Goal: Complete application form

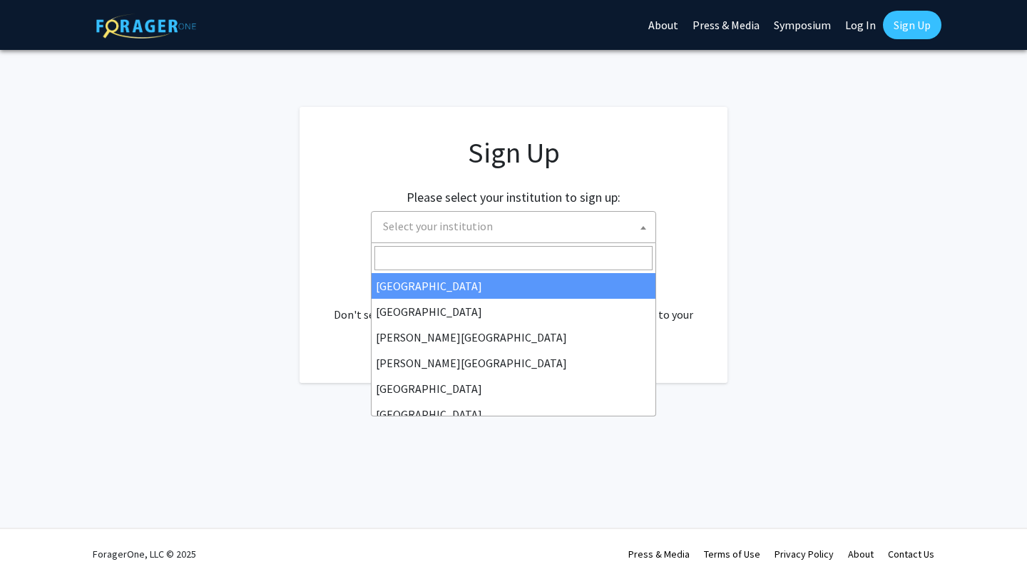
click at [625, 232] on span "Select your institution" at bounding box center [516, 226] width 278 height 29
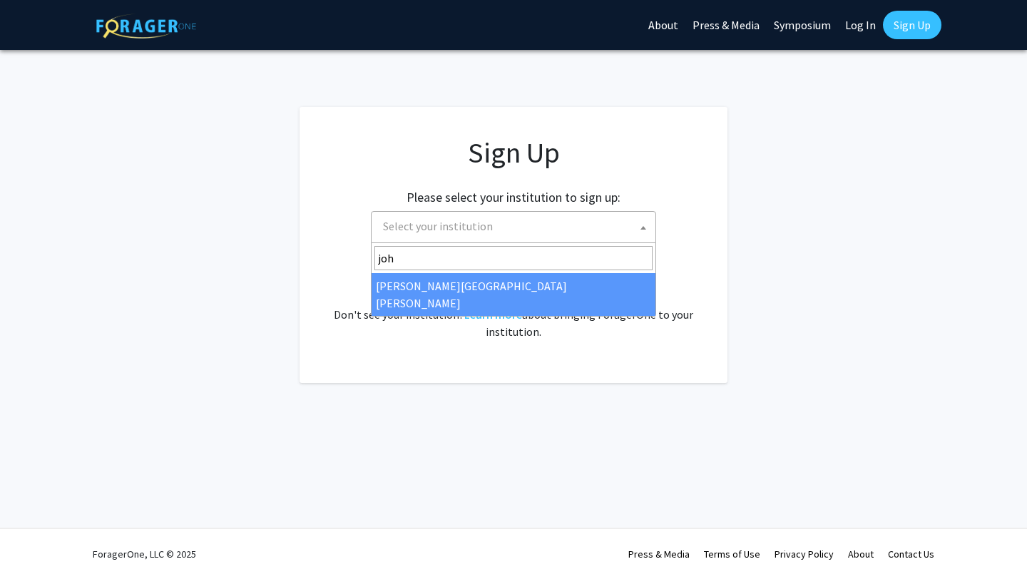
type input "joh"
select select "1"
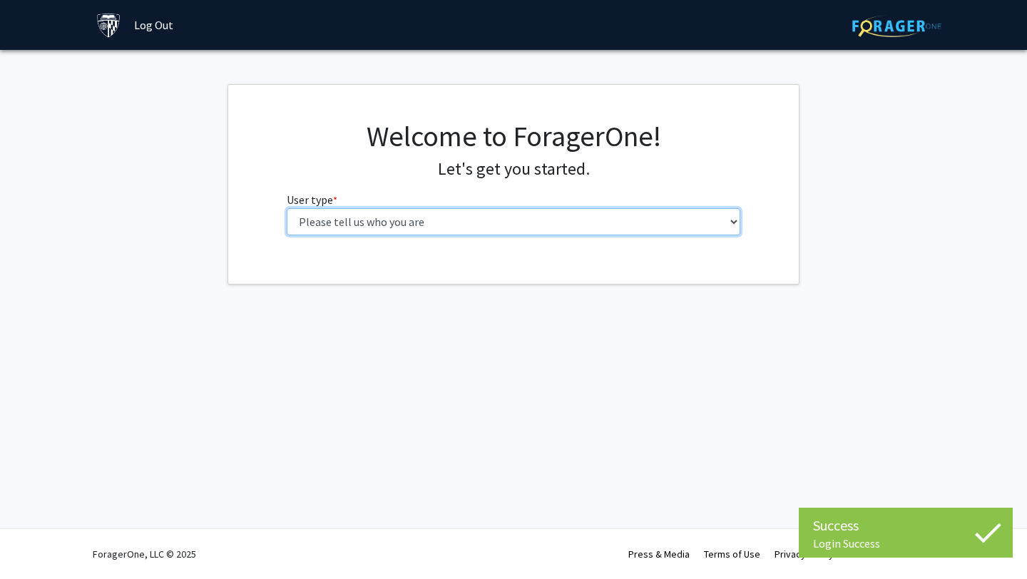
click at [516, 230] on select "Please tell us who you are Undergraduate Student Master's Student Doctoral Cand…" at bounding box center [514, 221] width 454 height 27
select select "2: masters"
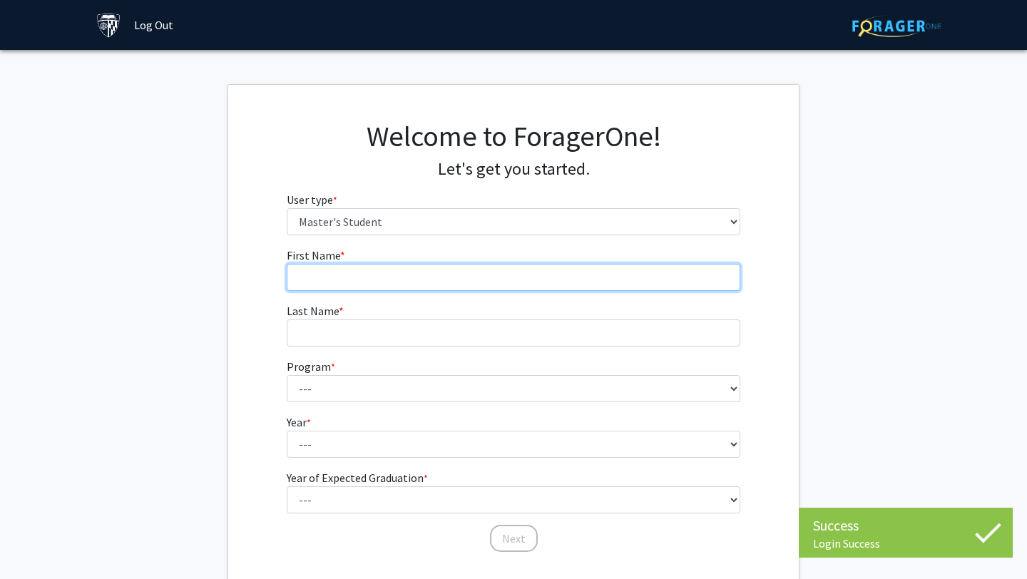
click at [413, 288] on input "First Name * required" at bounding box center [514, 277] width 454 height 27
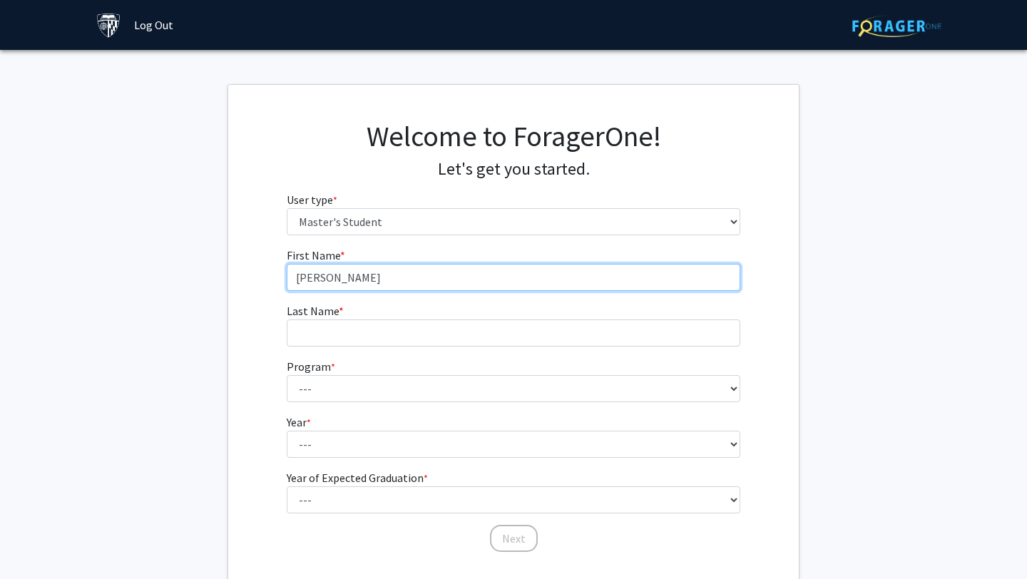
type input "[PERSON_NAME]"
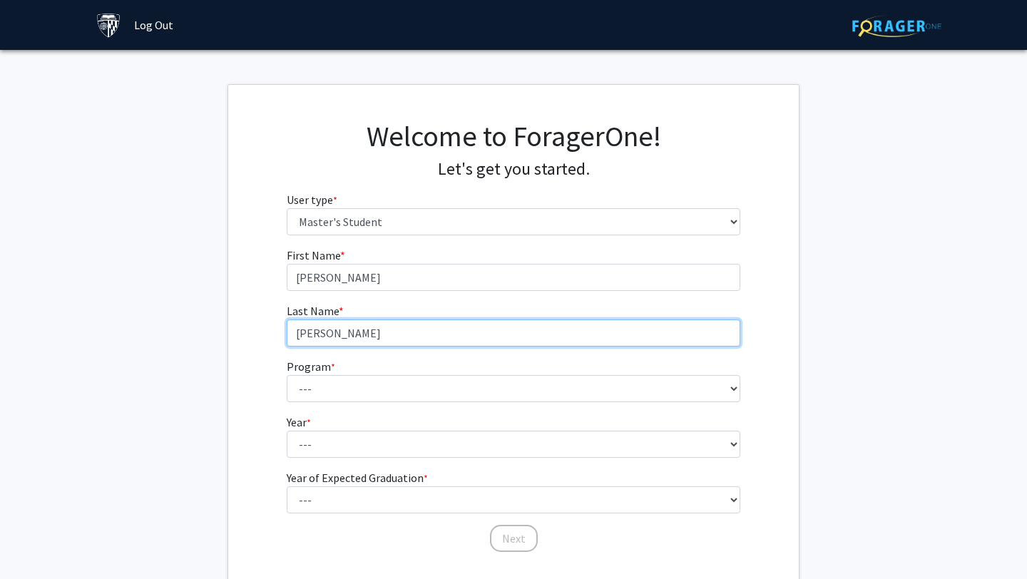
type input "[PERSON_NAME]"
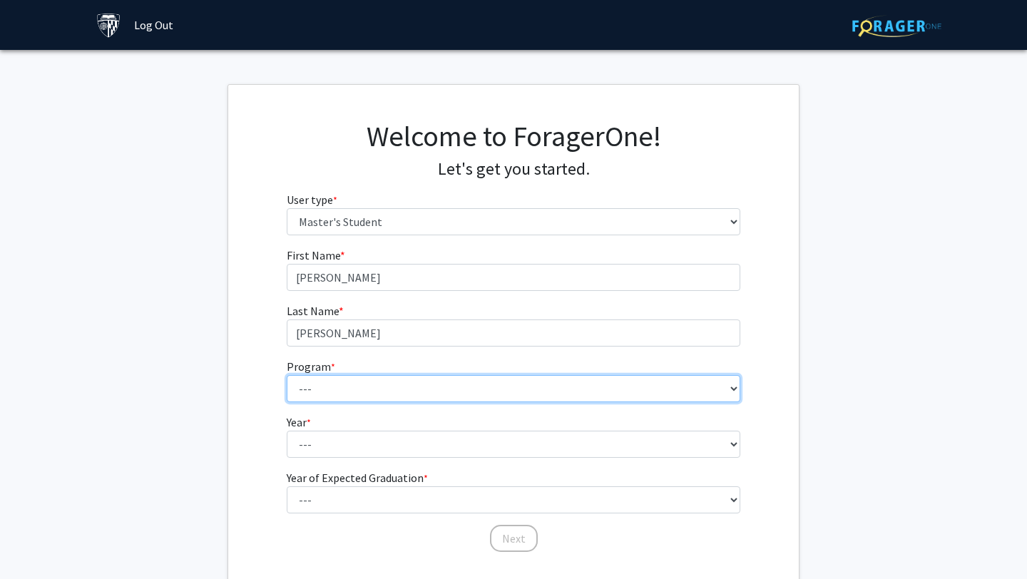
click at [382, 391] on select "--- Anatomy Education Applied and Computational Mathematics Applied Biomedical …" at bounding box center [514, 388] width 454 height 27
select select "4: 4"
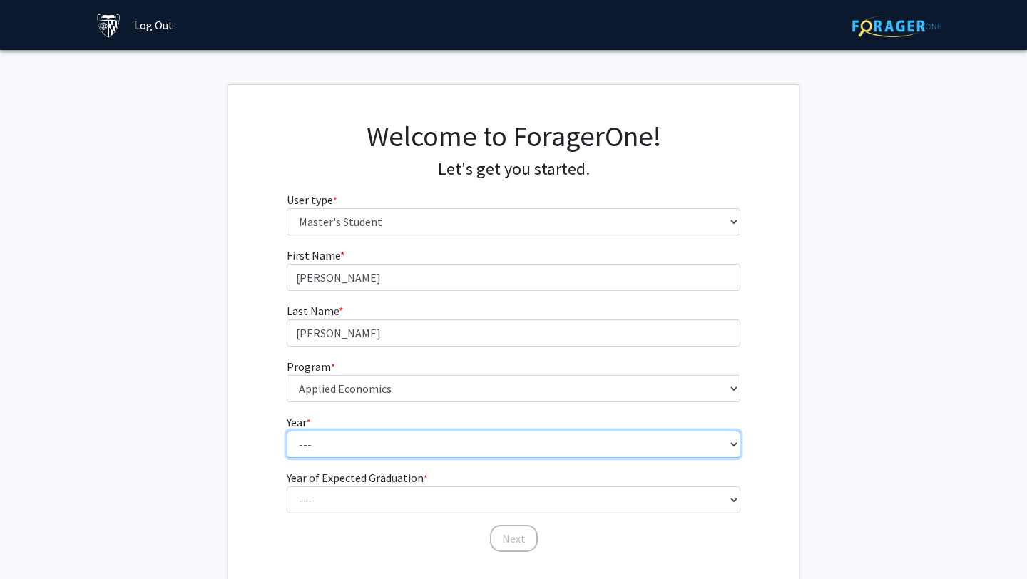
click at [326, 434] on select "--- First Year Second Year" at bounding box center [514, 444] width 454 height 27
select select "2: second_year"
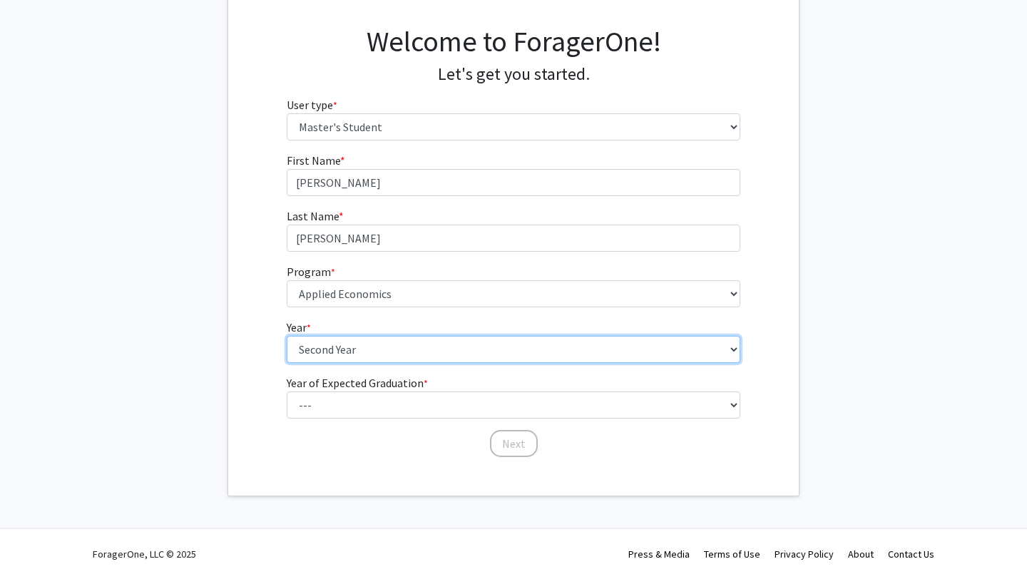
scroll to position [94, 0]
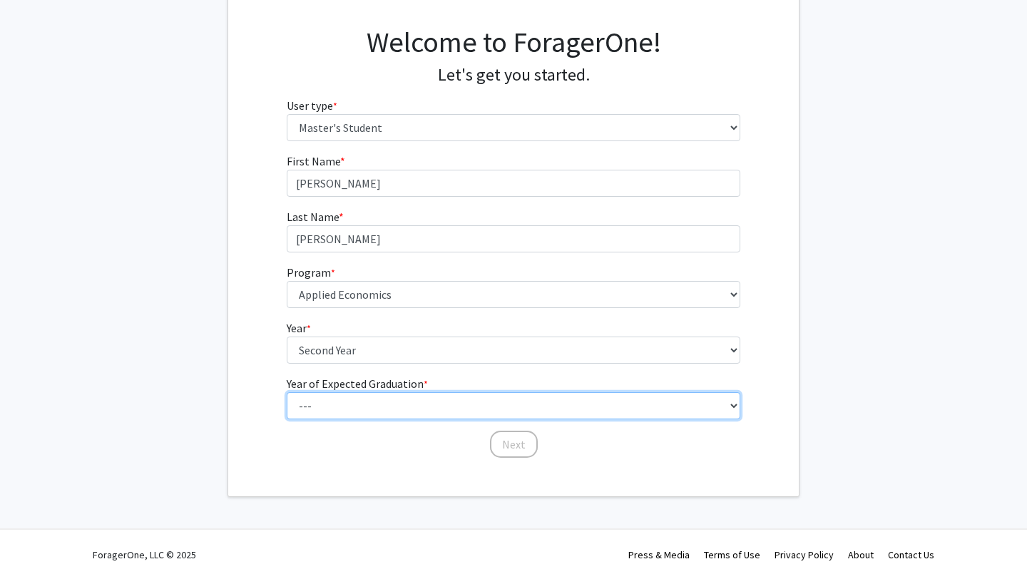
click at [326, 396] on select "--- 2025 2026 2027 2028 2029 2030 2031 2032 2033 2034" at bounding box center [514, 405] width 454 height 27
select select "2: 2026"
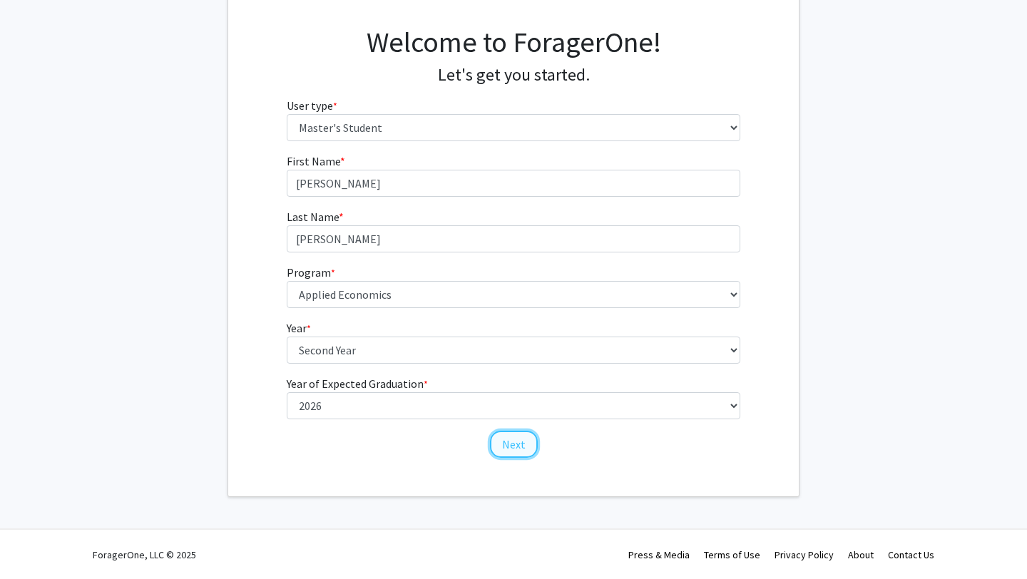
click at [517, 438] on button "Next" at bounding box center [514, 444] width 48 height 27
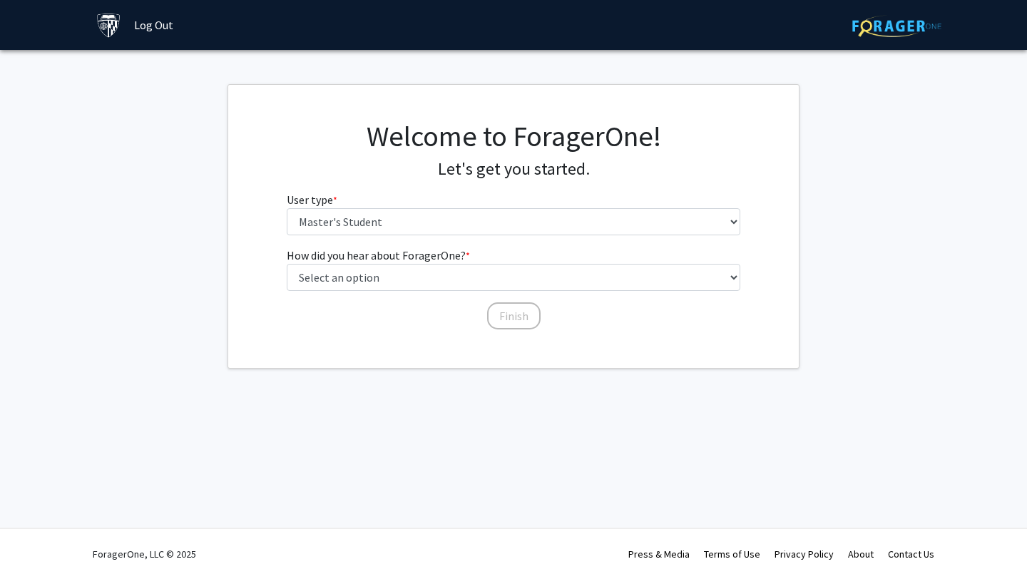
scroll to position [0, 0]
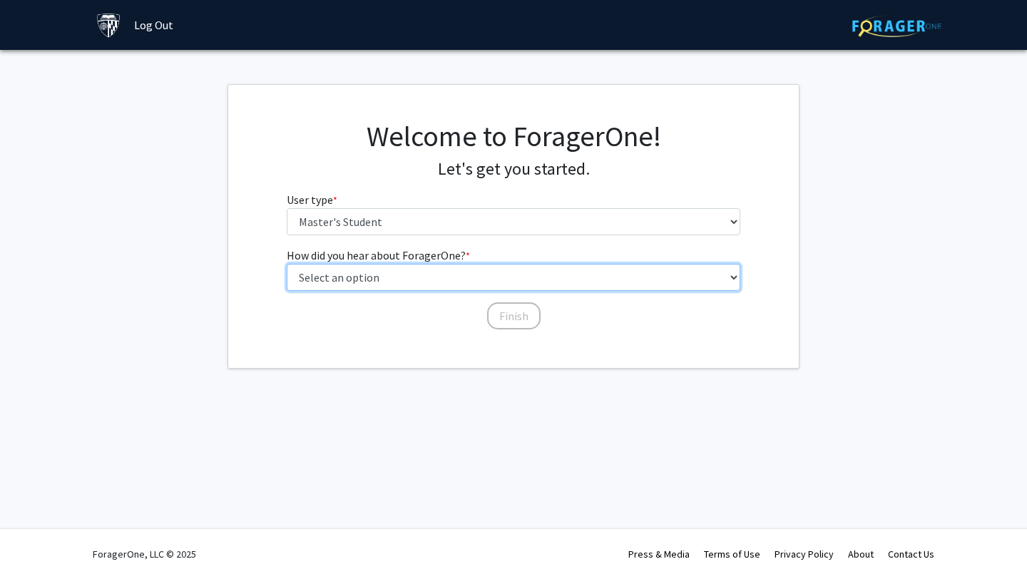
click at [422, 283] on select "Select an option Peer/student recommendation Faculty/staff recommendation Unive…" at bounding box center [514, 277] width 454 height 27
click at [351, 268] on select "Select an option Peer/student recommendation Faculty/staff recommendation Unive…" at bounding box center [514, 277] width 454 height 27
select select "1: peer_recommendation"
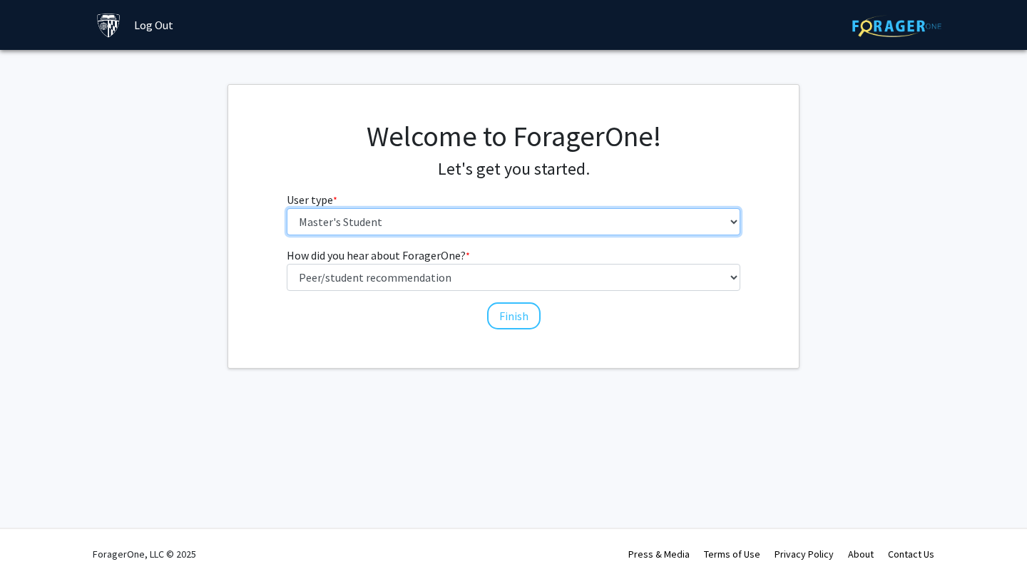
click at [389, 220] on select "Please tell us who you are Undergraduate Student Master's Student Doctoral Cand…" at bounding box center [514, 221] width 454 height 27
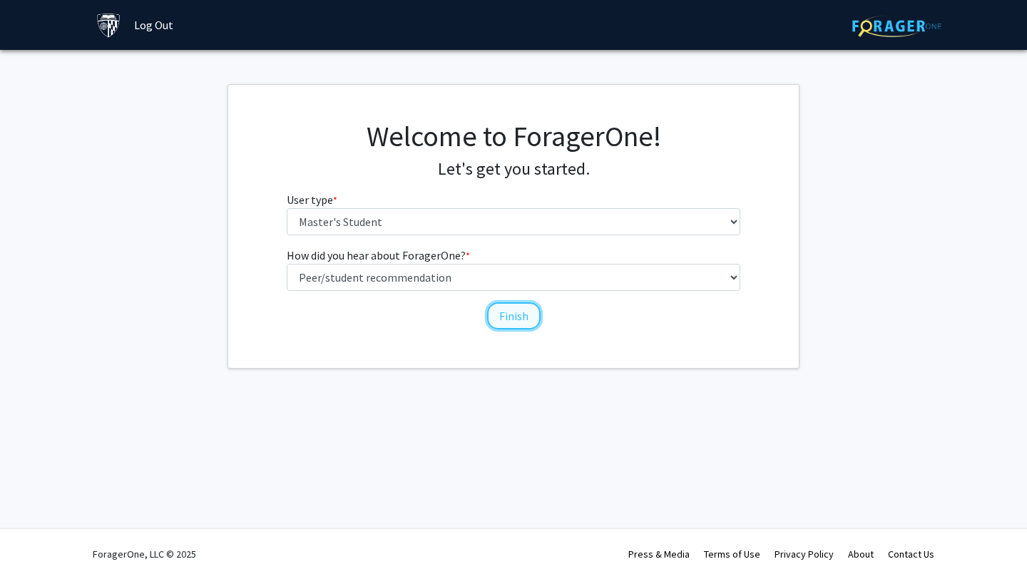
click at [523, 318] on button "Finish" at bounding box center [513, 315] width 53 height 27
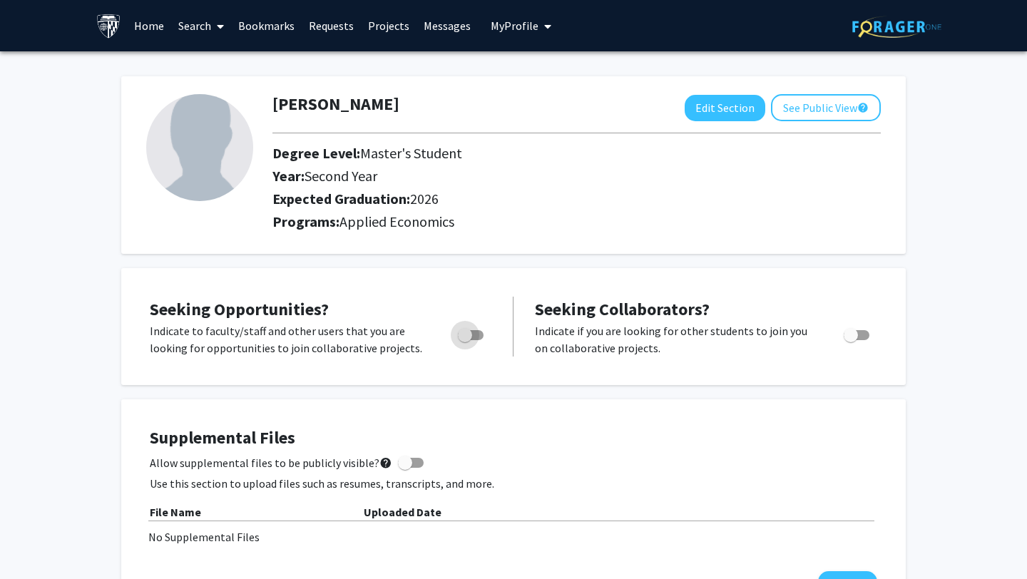
click at [477, 337] on span "Toggle" at bounding box center [471, 335] width 26 height 10
click at [465, 340] on input "Are you actively seeking opportunities?" at bounding box center [464, 340] width 1 height 1
checkbox input "true"
